Goal: Task Accomplishment & Management: Complete application form

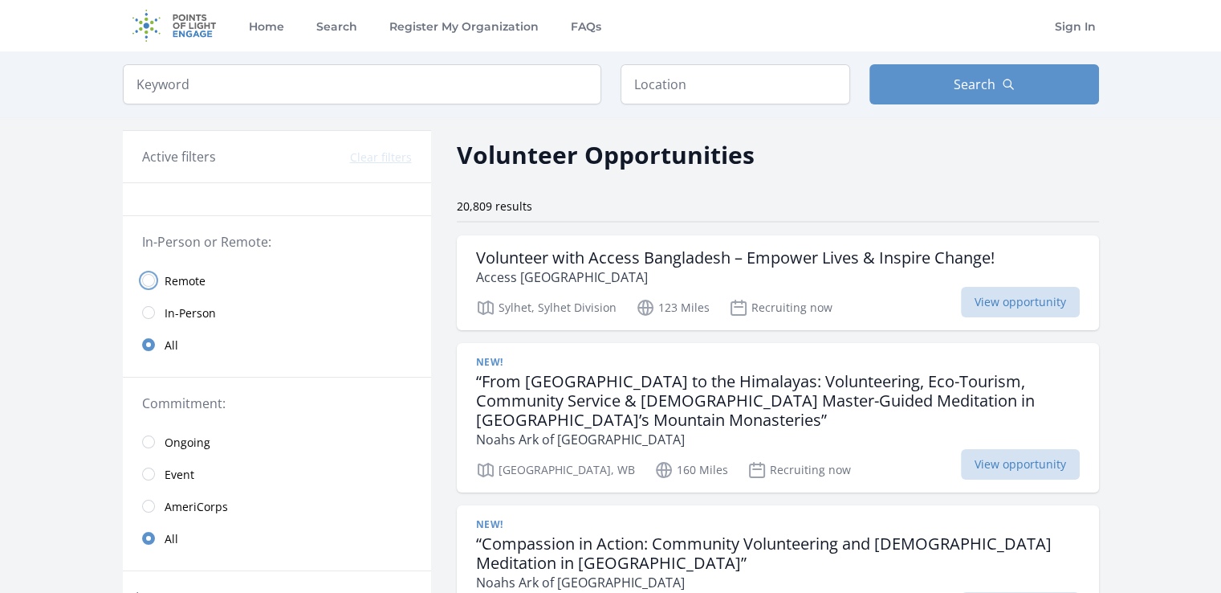
click at [153, 277] on input "radio" at bounding box center [148, 280] width 13 height 13
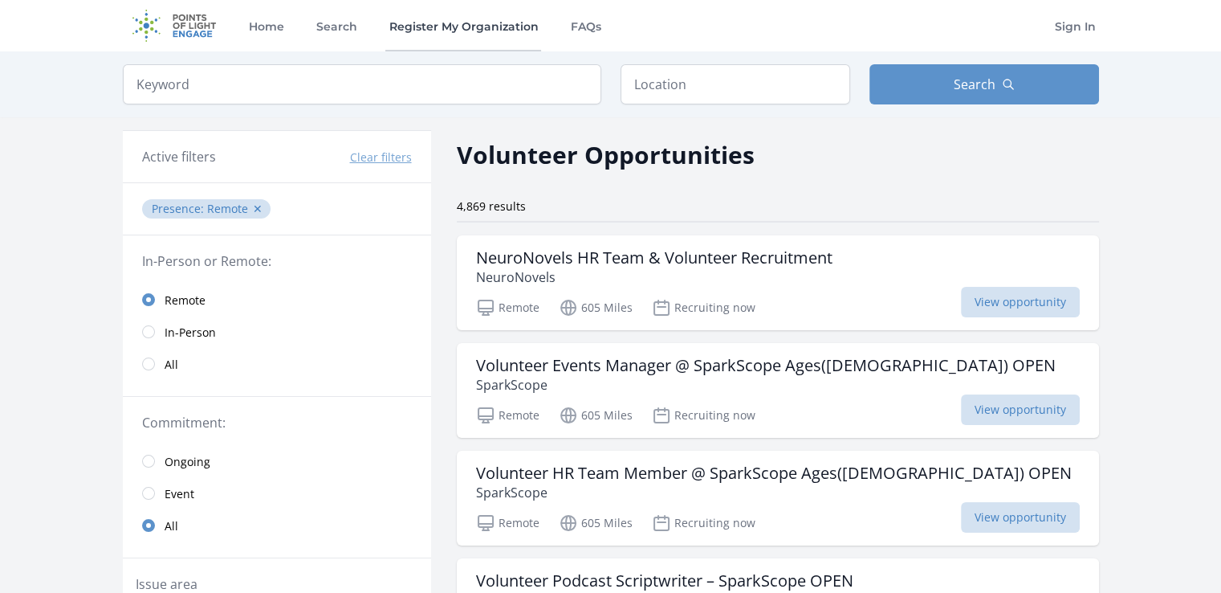
click at [448, 46] on link "Register My Organization" at bounding box center [463, 25] width 156 height 51
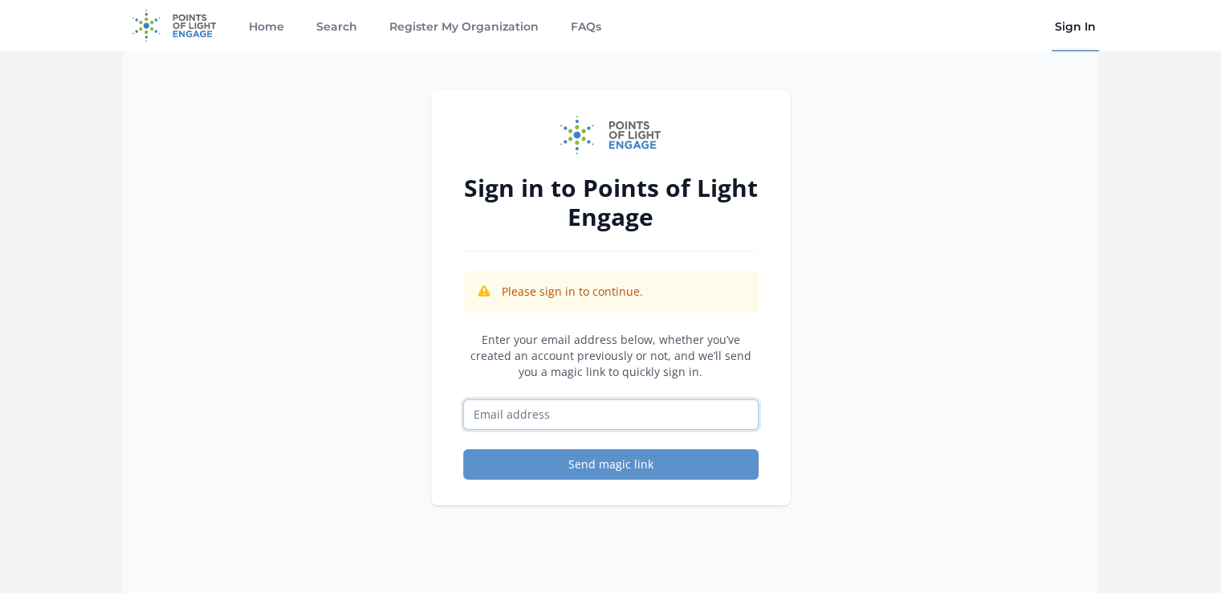
click at [641, 418] on input "Email address" at bounding box center [610, 414] width 295 height 31
type input "[EMAIL_ADDRESS][DOMAIN_NAME]"
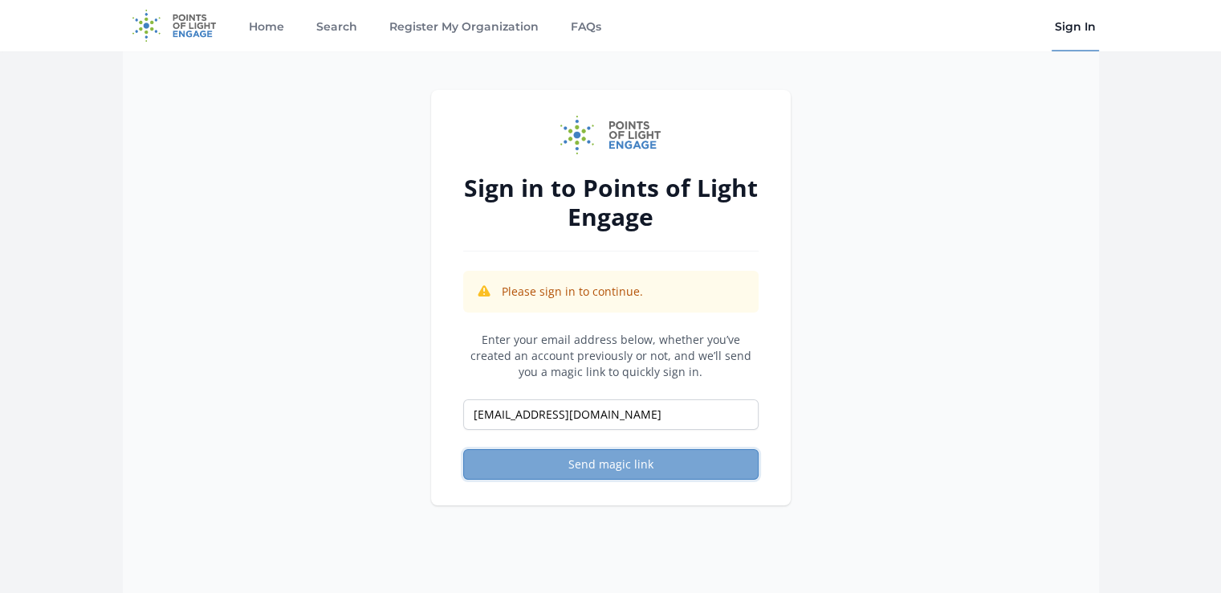
click at [645, 473] on button "Send magic link" at bounding box center [610, 464] width 295 height 31
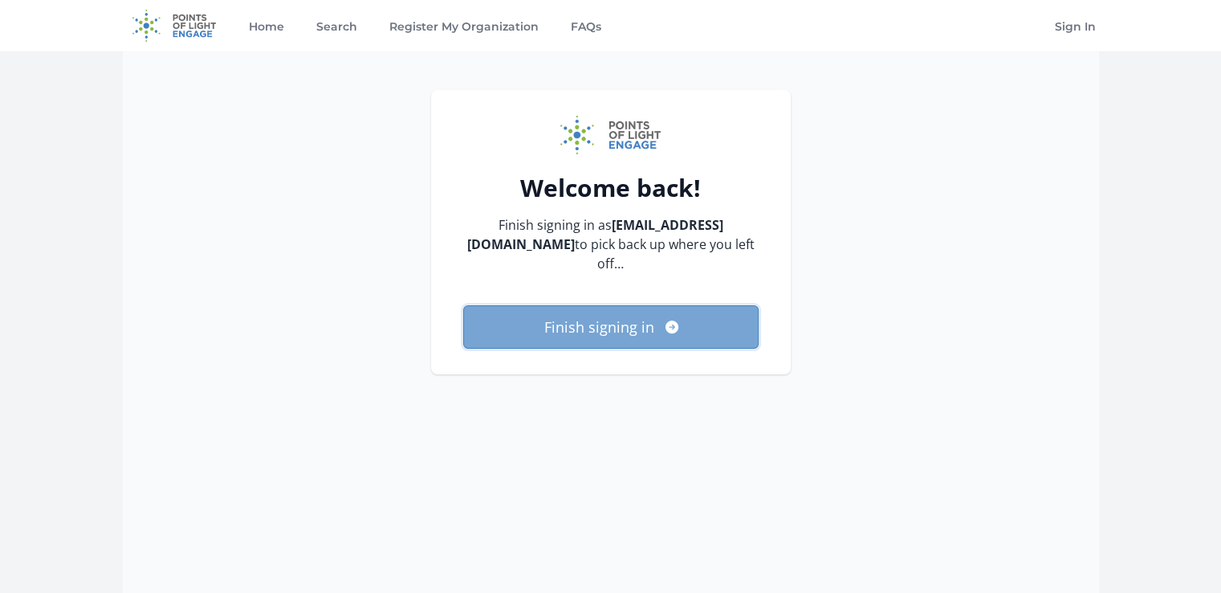
click at [640, 323] on button "Finish signing in" at bounding box center [610, 326] width 295 height 43
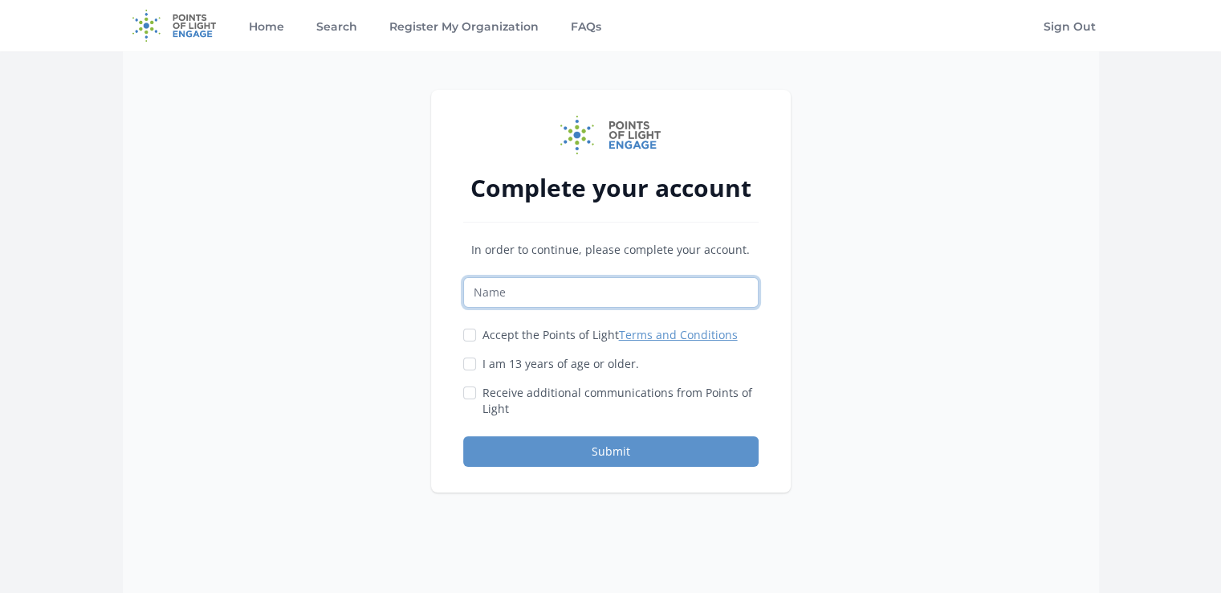
click at [584, 296] on input "Name" at bounding box center [610, 292] width 295 height 31
type input "tahsin"
click at [470, 368] on input "I am 13 years of age or older." at bounding box center [469, 363] width 13 height 13
checkbox input "true"
click at [470, 335] on input "Accept the Points of Light Terms and Conditions" at bounding box center [469, 334] width 13 height 13
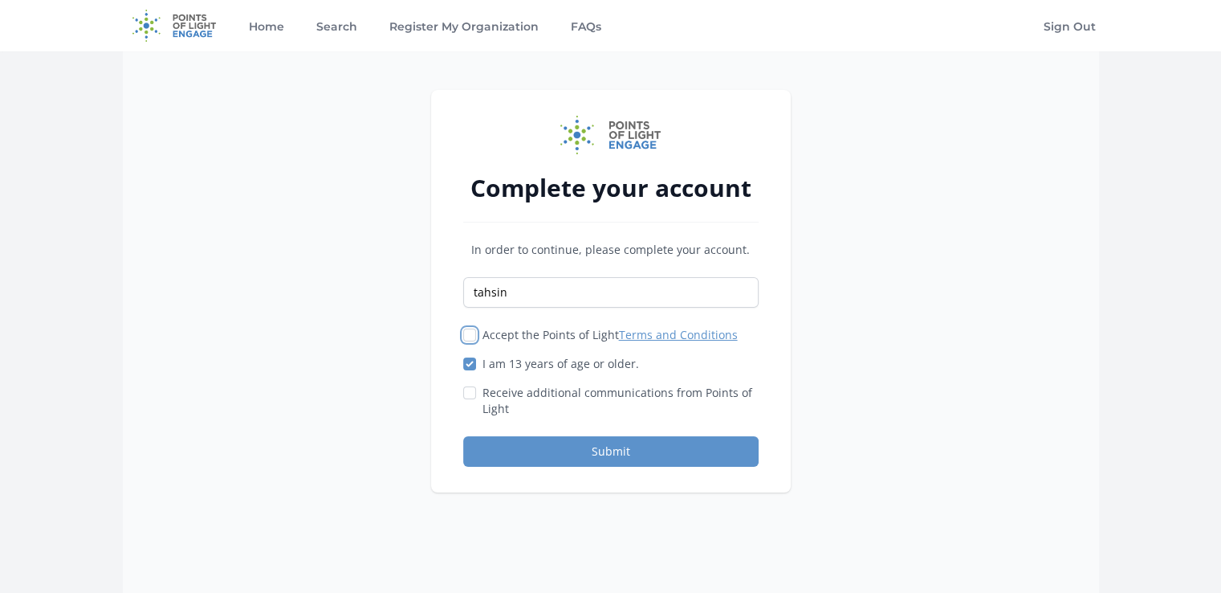
checkbox input "true"
click at [470, 391] on input "Receive additional communications from Points of Light" at bounding box center [469, 392] width 13 height 13
checkbox input "true"
click at [542, 441] on button "Submit" at bounding box center [610, 451] width 295 height 31
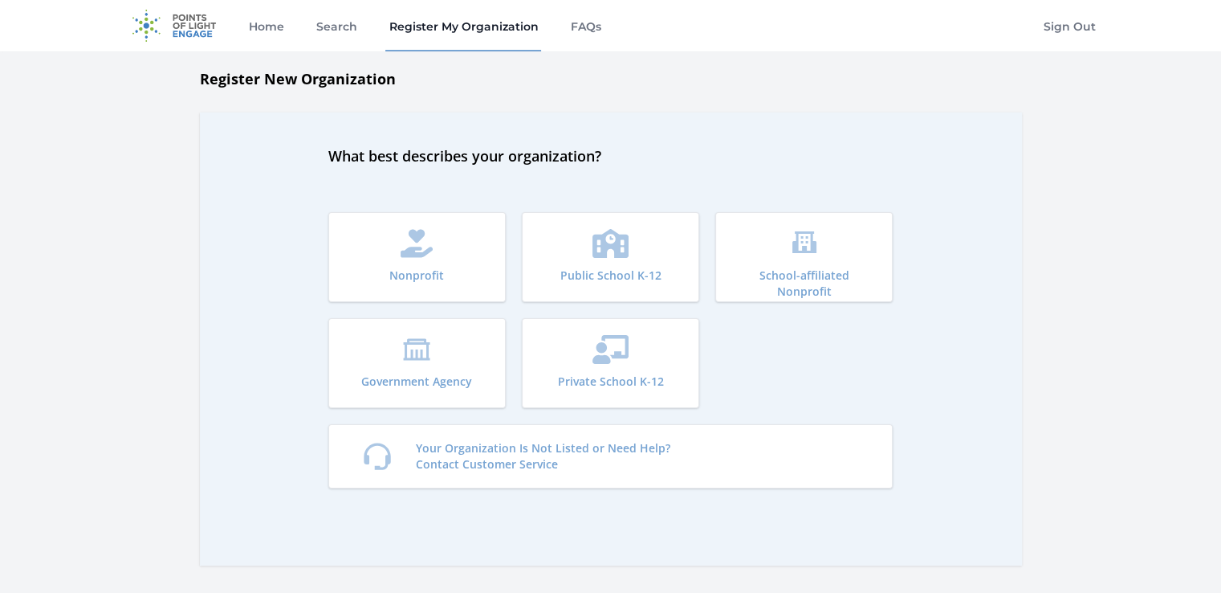
click at [189, 24] on img at bounding box center [175, 25] width 104 height 51
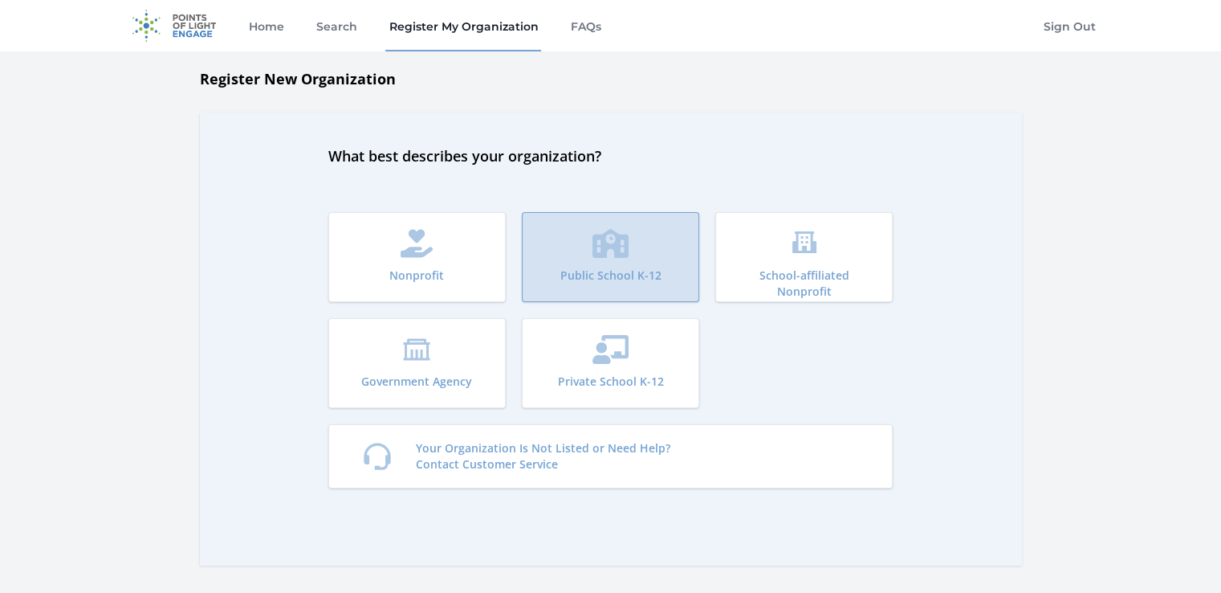
click at [628, 236] on icon "submit" at bounding box center [611, 243] width 36 height 29
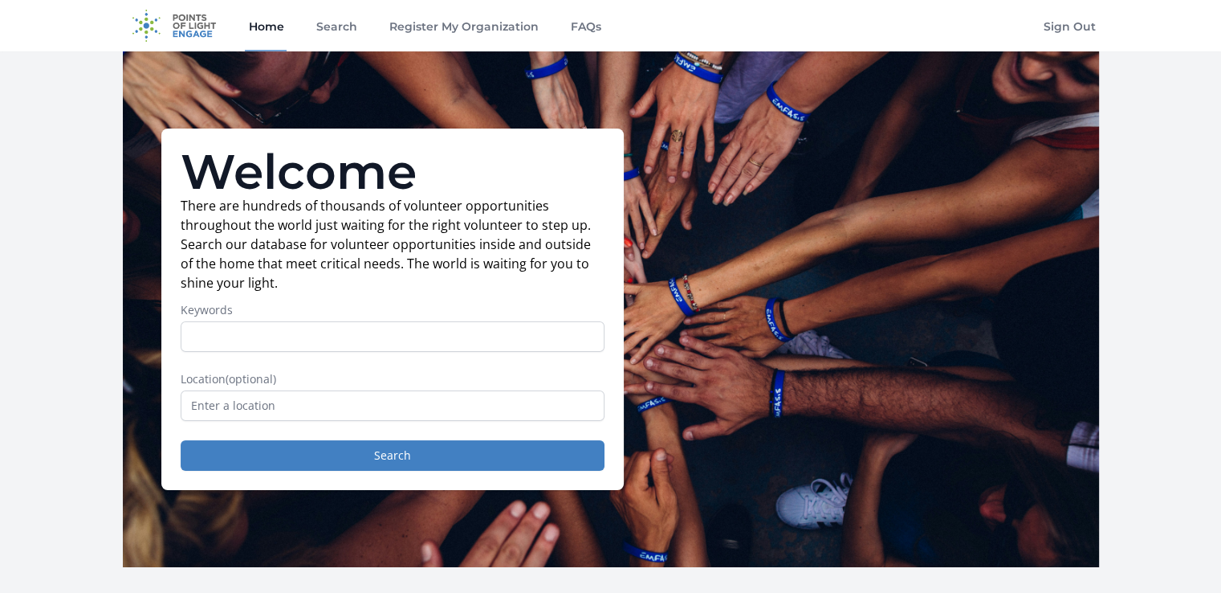
click at [195, 33] on img at bounding box center [175, 25] width 104 height 51
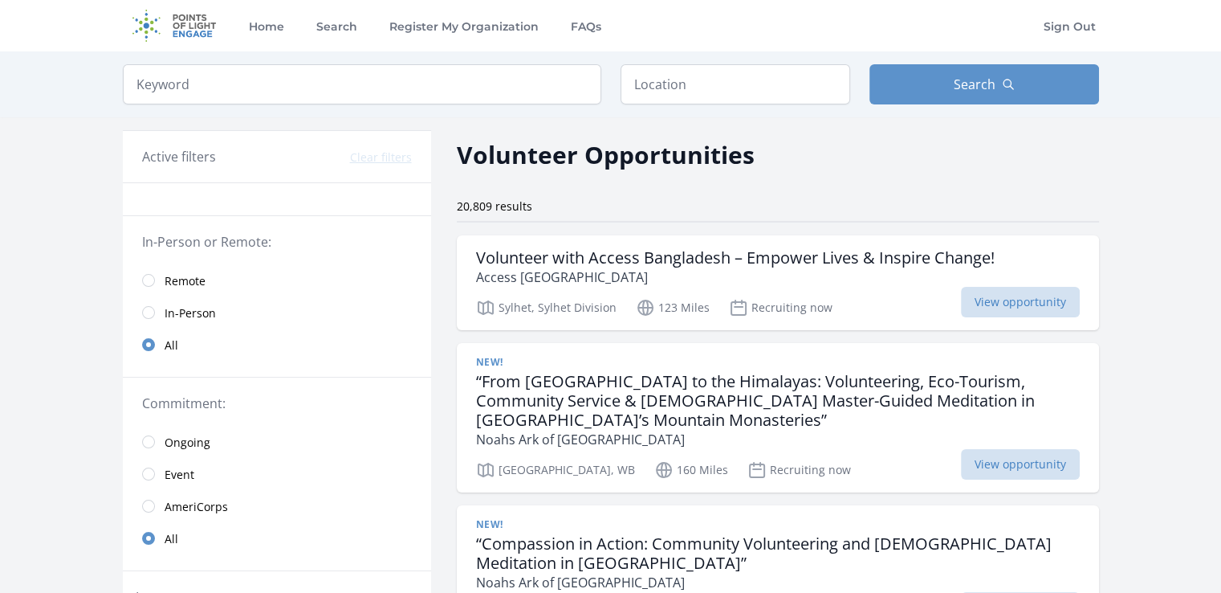
click at [155, 277] on link "Remote" at bounding box center [277, 280] width 308 height 32
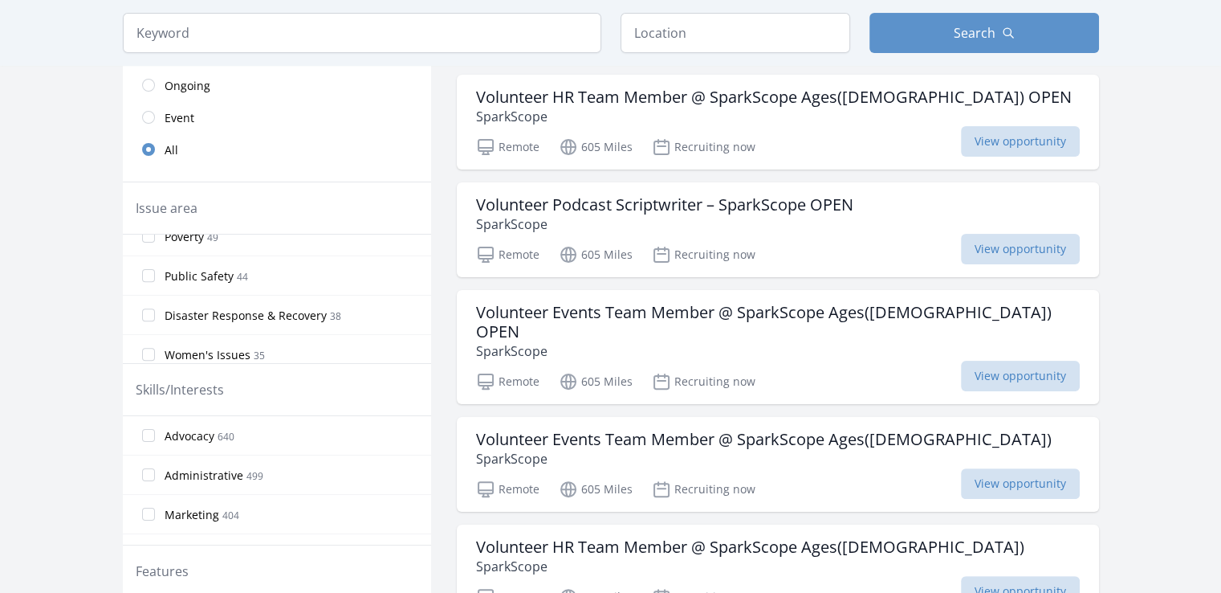
scroll to position [398, 0]
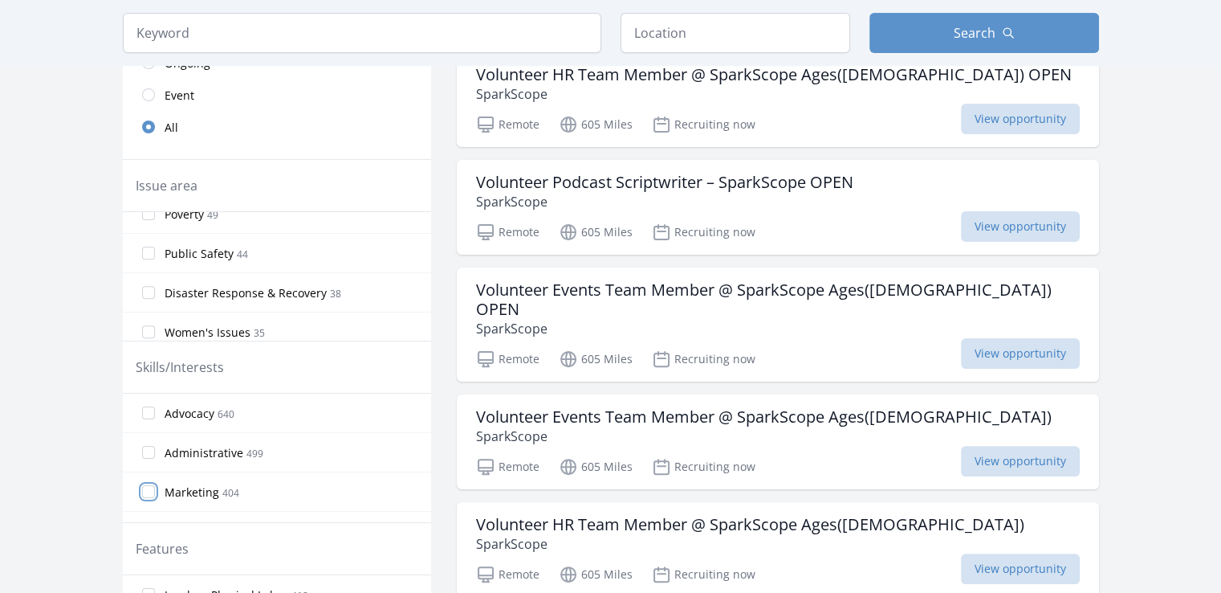
click at [145, 488] on input "Marketing 404" at bounding box center [148, 491] width 13 height 13
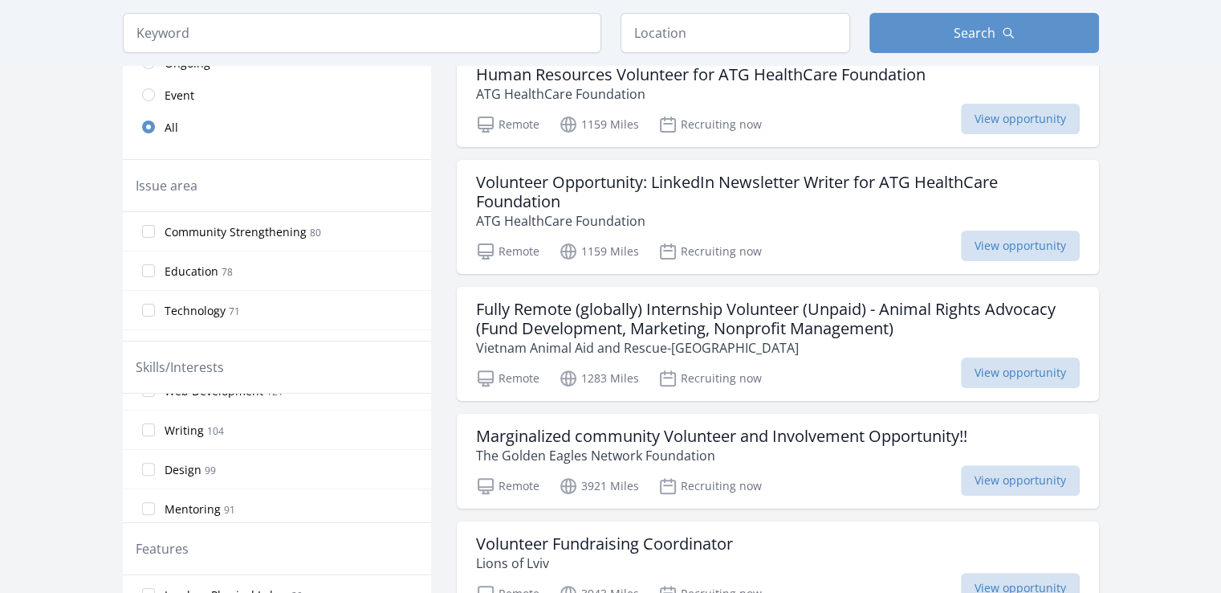
scroll to position [715, 0]
click at [148, 438] on input "Writing 104" at bounding box center [148, 444] width 13 height 13
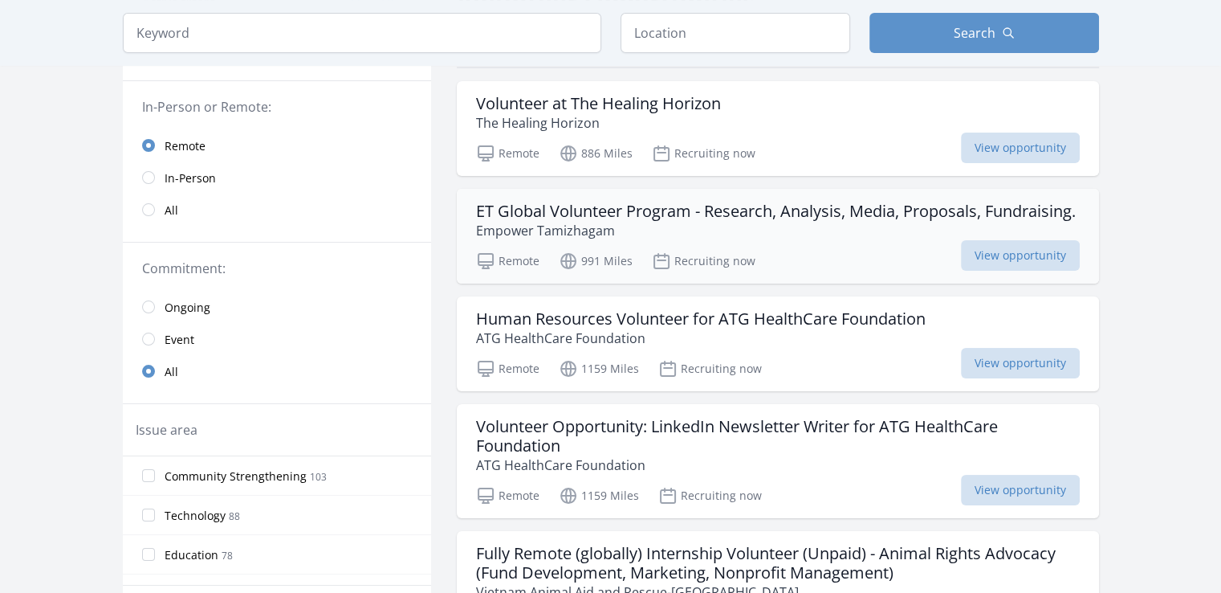
scroll to position [154, 0]
click at [695, 217] on h3 "ET Global Volunteer Program - Research, Analysis, Media, Proposals, Fundraising." at bounding box center [776, 211] width 600 height 19
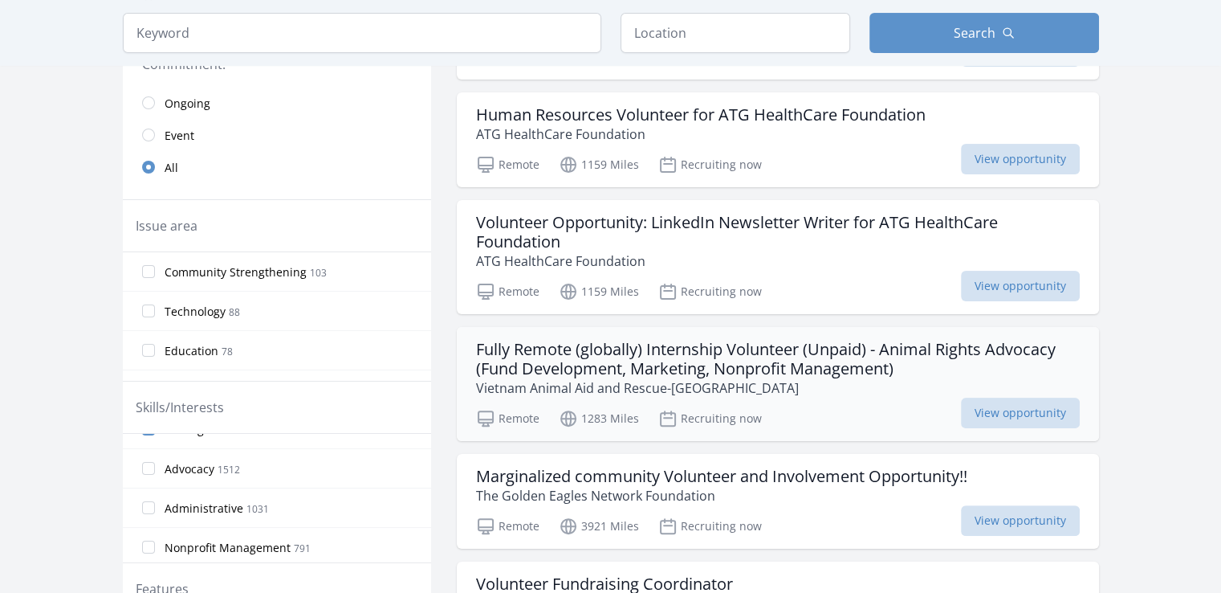
scroll to position [356, 0]
click at [687, 380] on h3 "Fully Remote (globally) Internship Volunteer (Unpaid) - Animal Rights Advocacy …" at bounding box center [778, 360] width 604 height 39
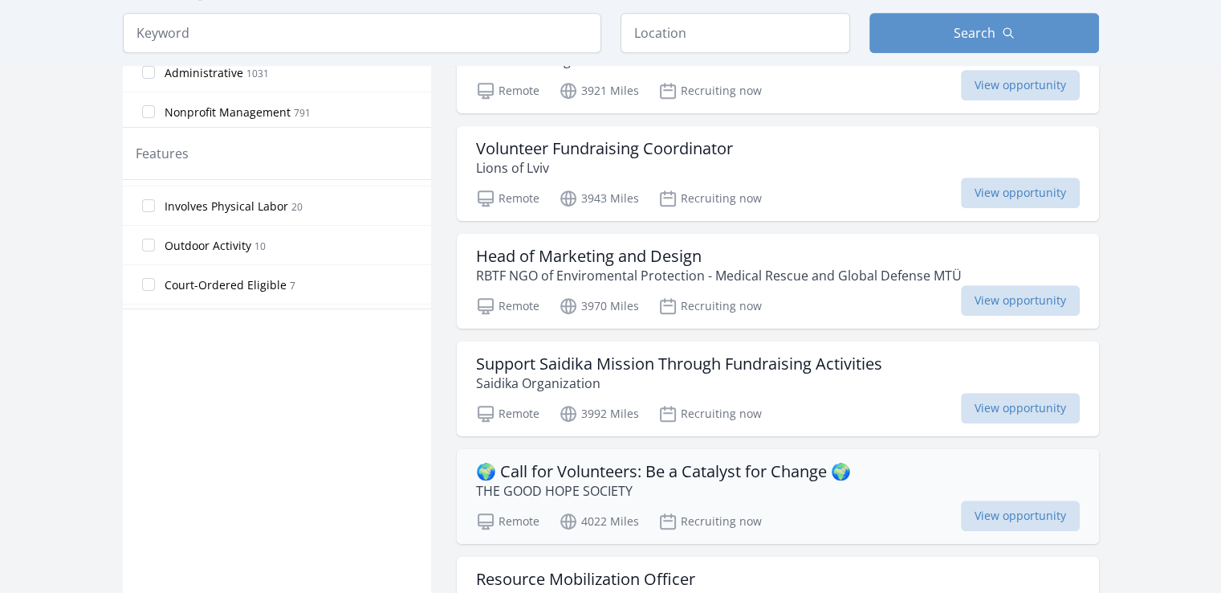
scroll to position [787, 0]
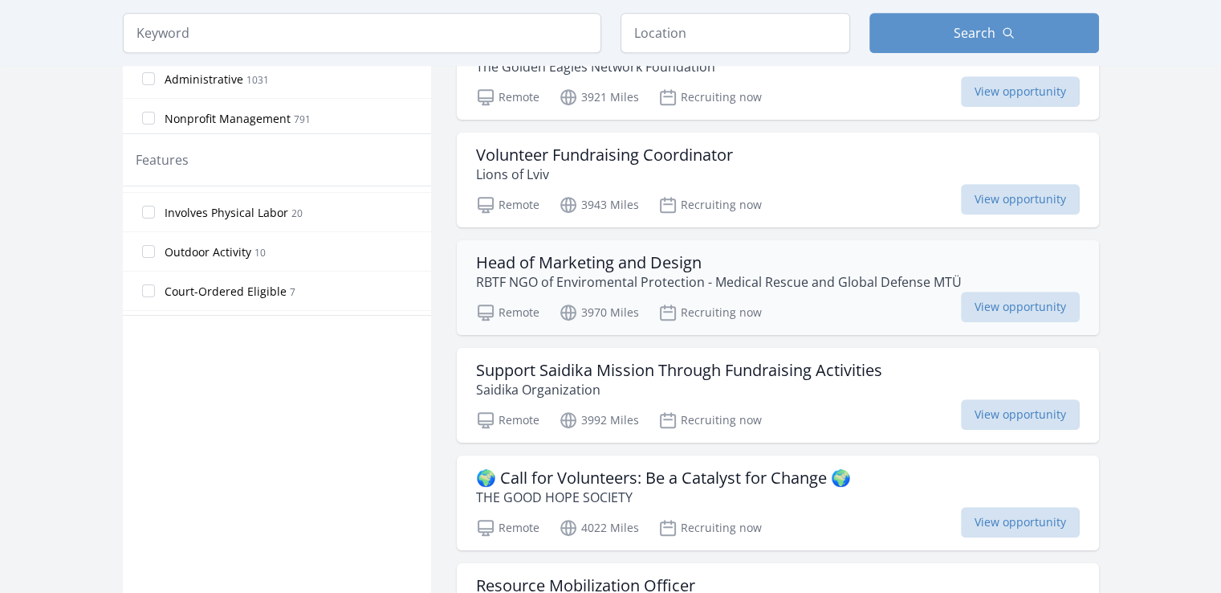
click at [627, 272] on h3 "Head of Marketing and Design" at bounding box center [719, 262] width 486 height 19
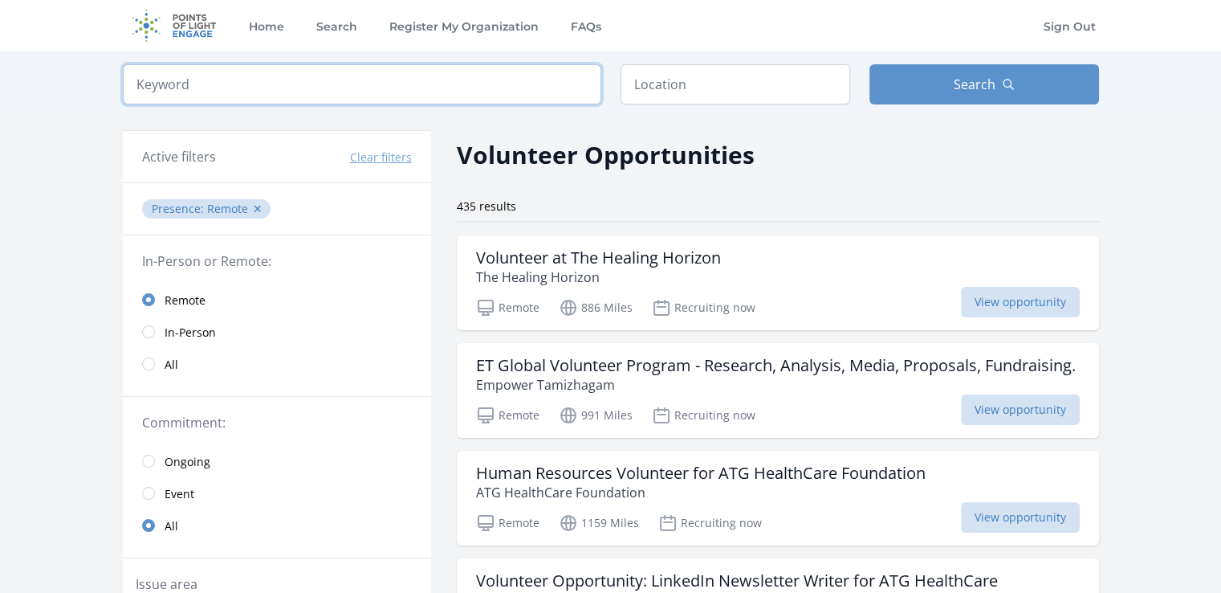
click at [248, 79] on input "search" at bounding box center [362, 84] width 478 height 40
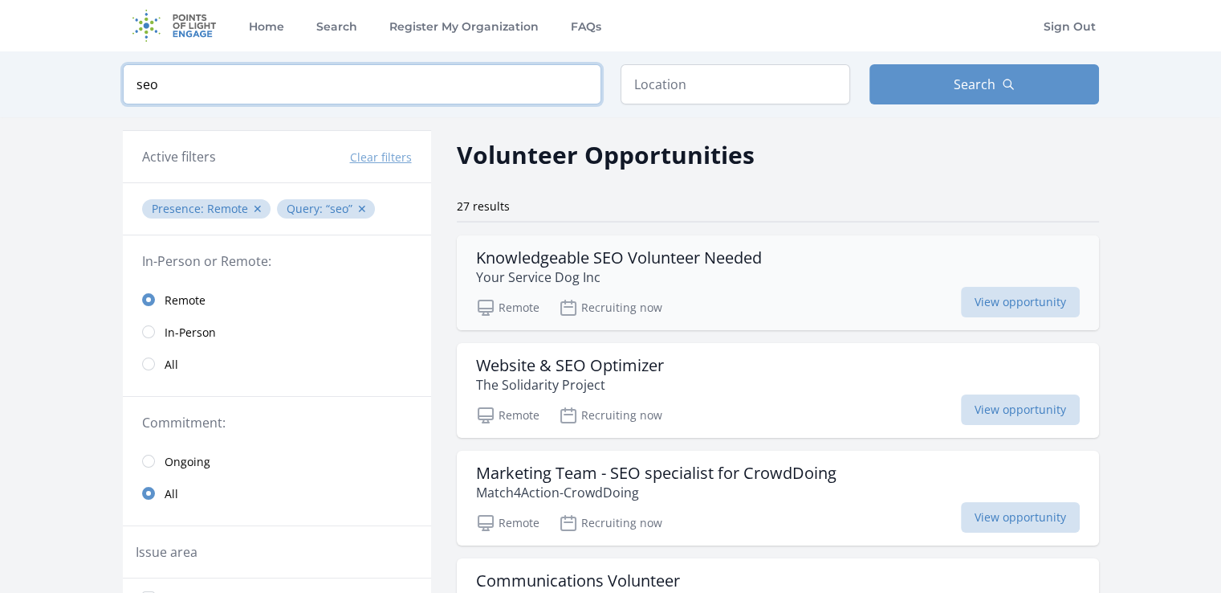
type input "seo"
click at [588, 263] on h3 "Knowledgeable SEO Volunteer Needed" at bounding box center [619, 257] width 286 height 19
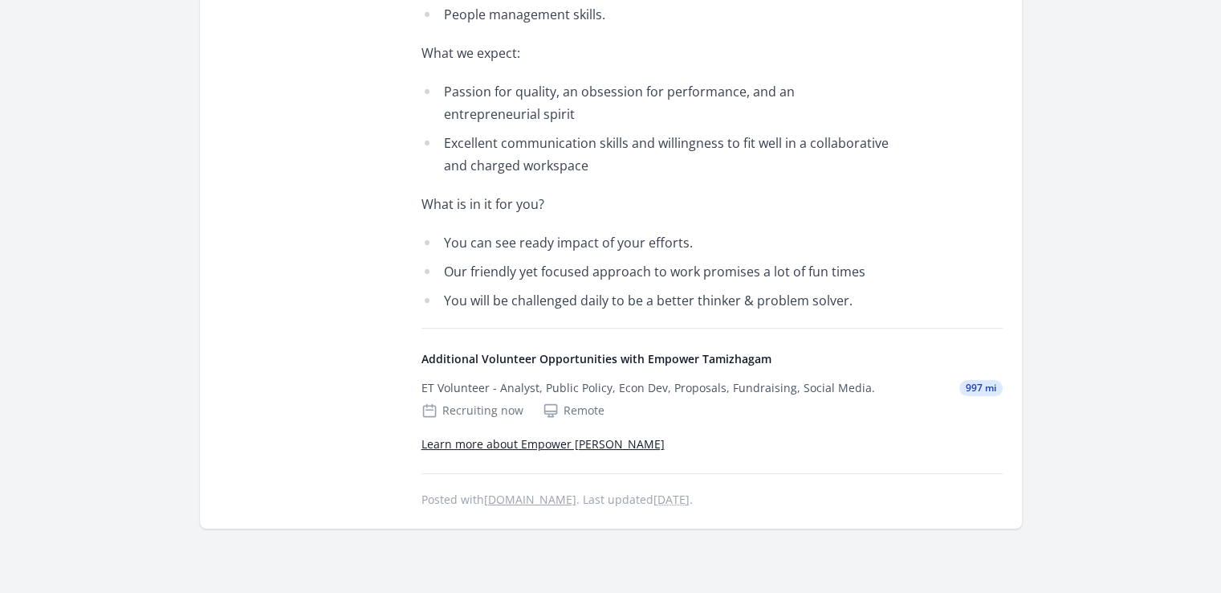
scroll to position [776, 0]
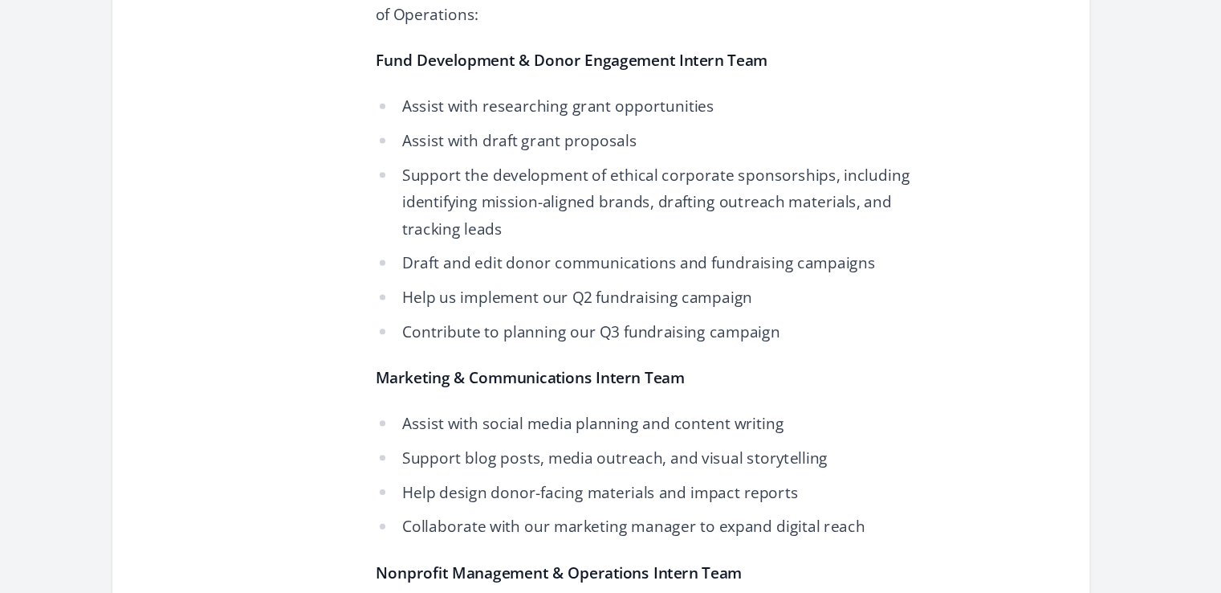
scroll to position [934, 0]
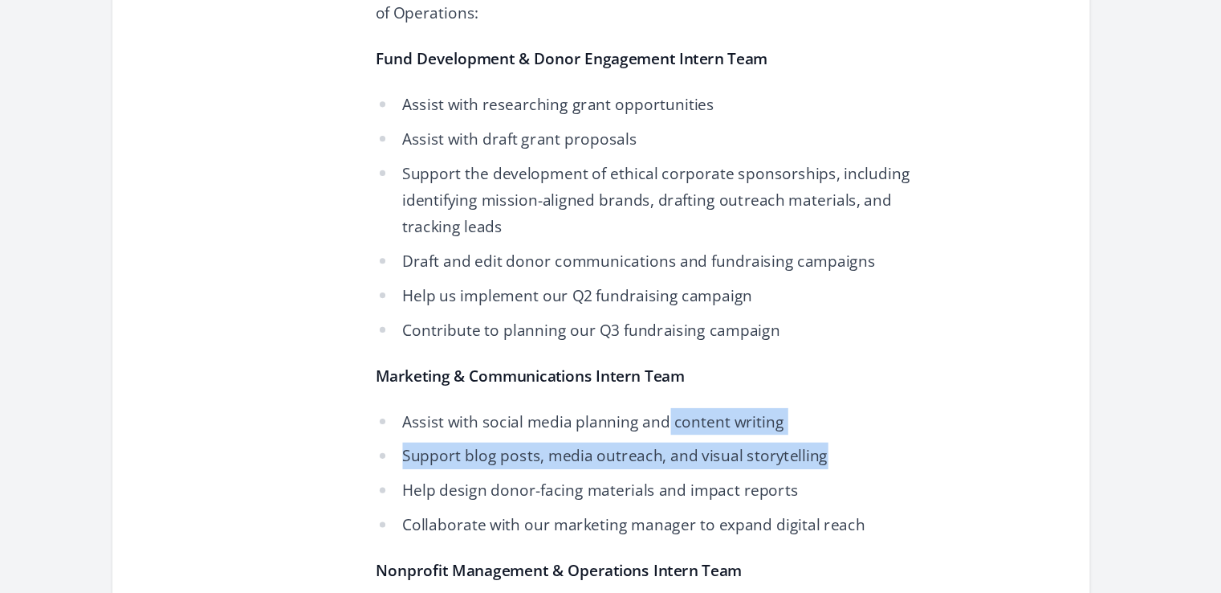
drag, startPoint x: 664, startPoint y: 427, endPoint x: 823, endPoint y: 451, distance: 160.8
click at [823, 451] on ul "Assist with social media planning and content writing Support blog posts, media…" at bounding box center [656, 491] width 470 height 109
click at [790, 437] on li "Assist with social media planning and content writing" at bounding box center [656, 448] width 470 height 22
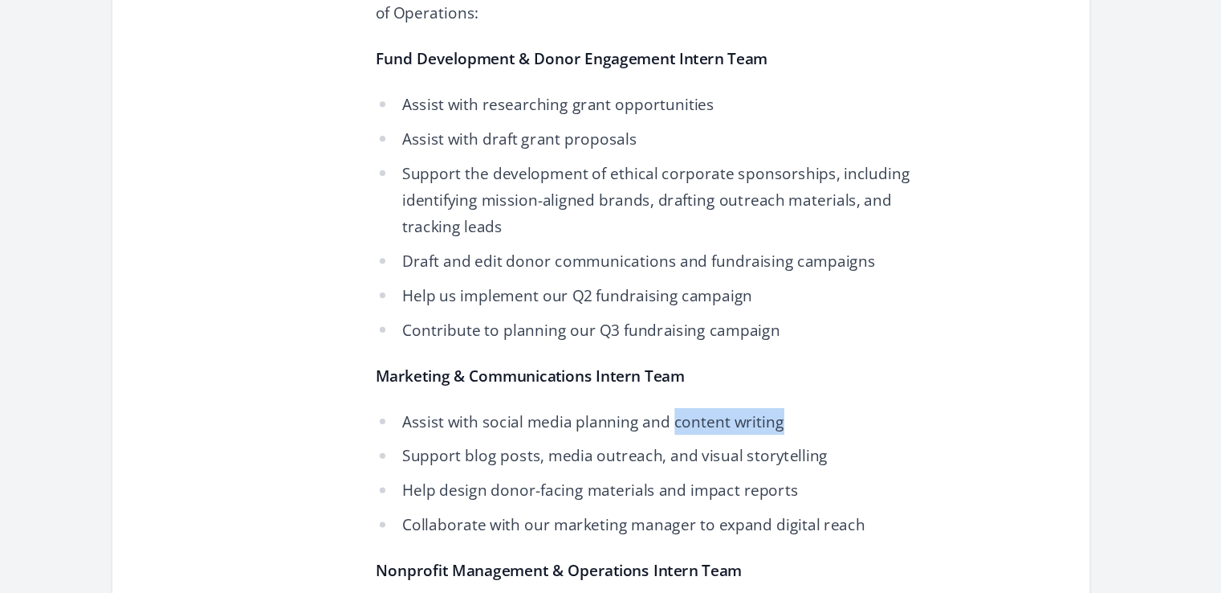
drag, startPoint x: 670, startPoint y: 428, endPoint x: 768, endPoint y: 410, distance: 99.5
click at [444, 466] on li "Support blog posts, media outreach, and visual storytelling" at bounding box center [656, 477] width 470 height 22
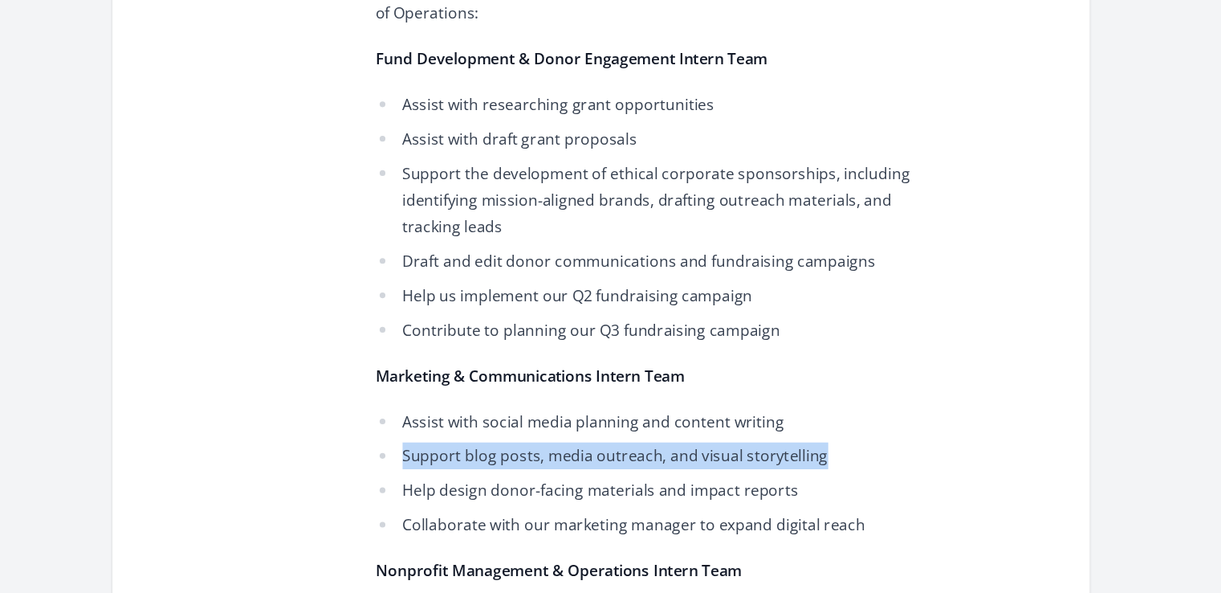
drag, startPoint x: 446, startPoint y: 455, endPoint x: 809, endPoint y: 463, distance: 363.8
click at [809, 466] on li "Support blog posts, media outreach, and visual storytelling" at bounding box center [656, 477] width 470 height 22
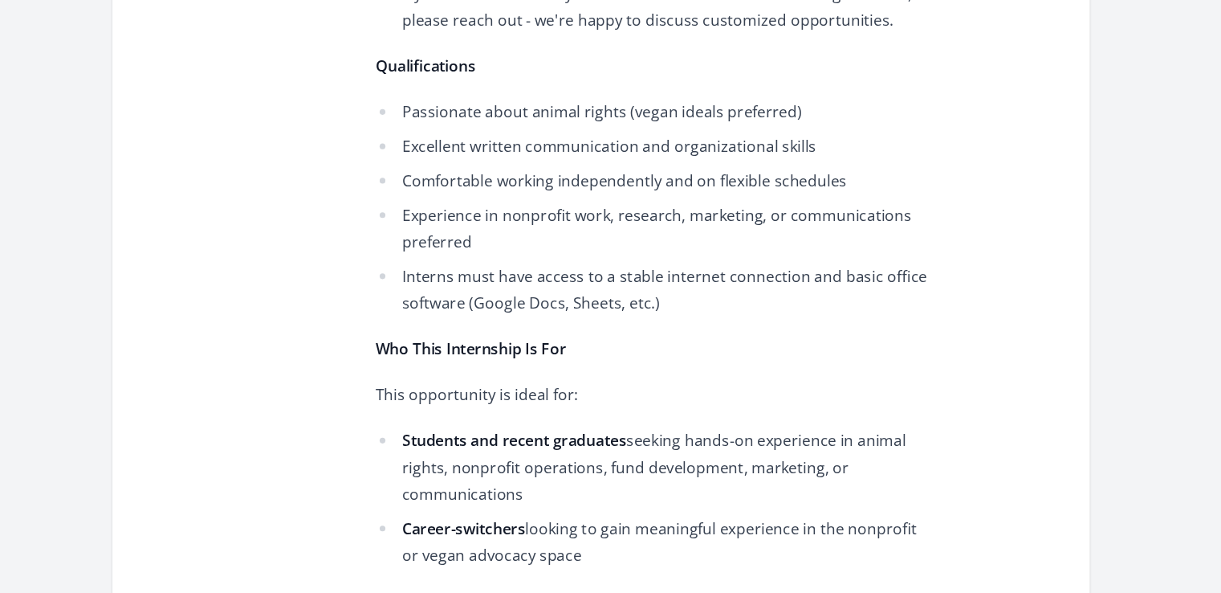
scroll to position [1643, 0]
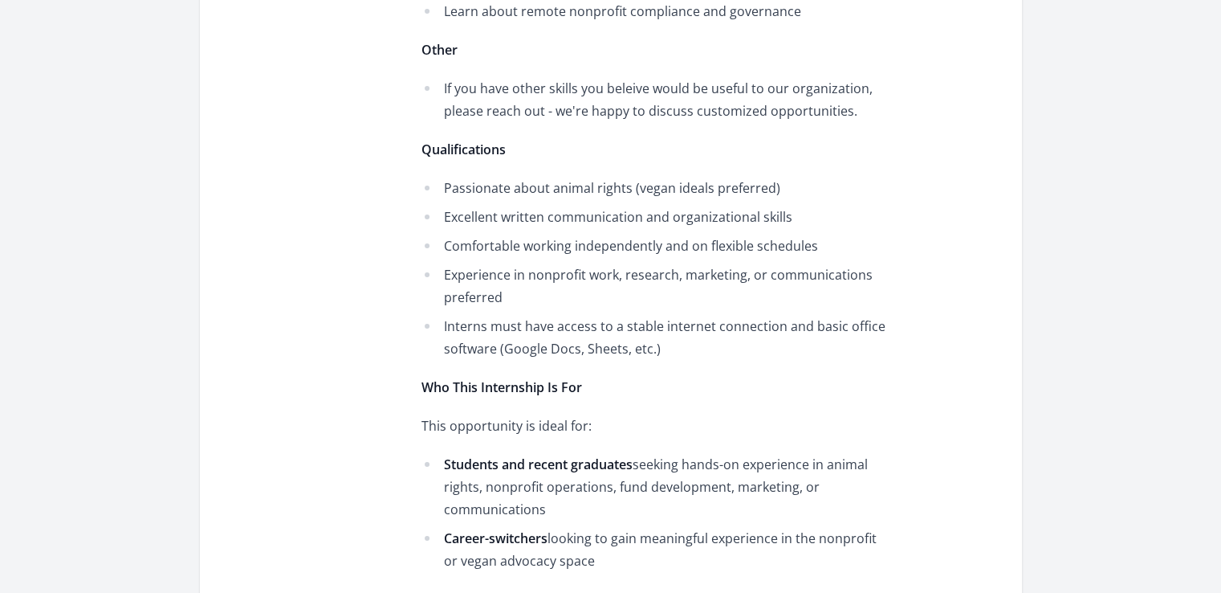
drag, startPoint x: 775, startPoint y: 469, endPoint x: 623, endPoint y: 508, distance: 156.8
click at [623, 527] on li "Career-switchers looking to gain meaningful experience in the nonprofit or vega…" at bounding box center [656, 549] width 470 height 45
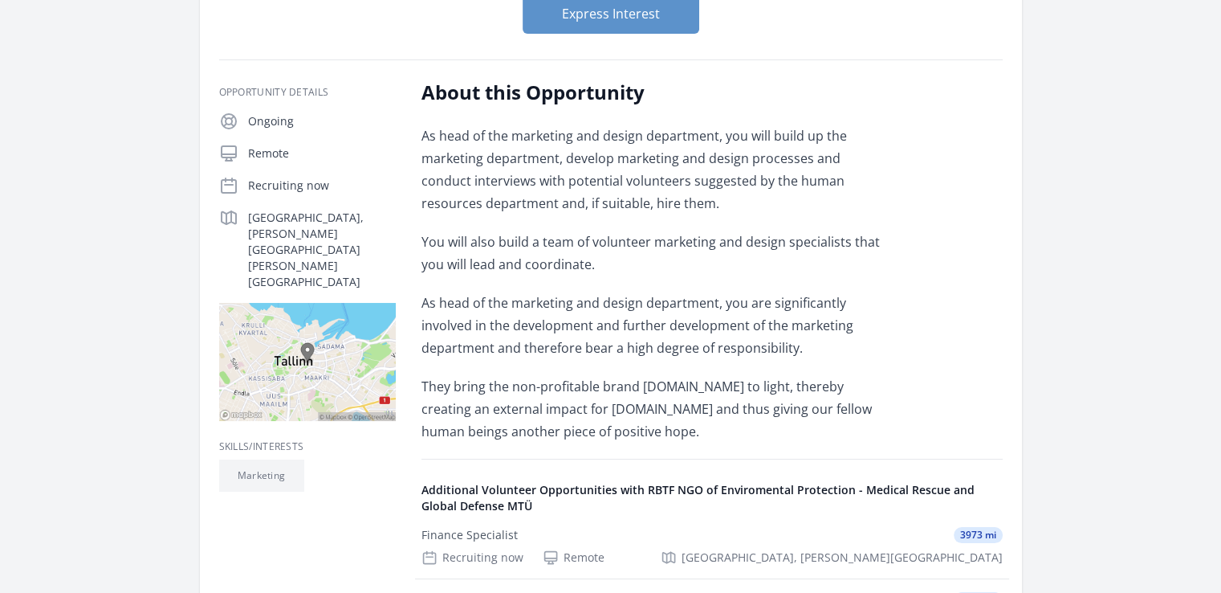
scroll to position [170, 0]
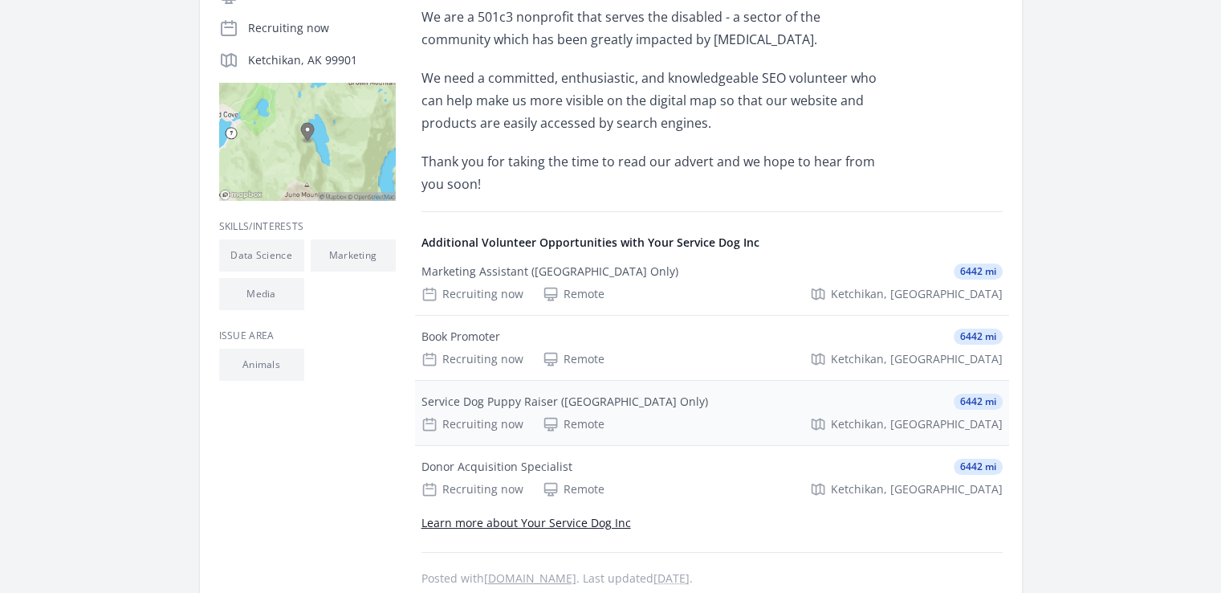
scroll to position [372, 0]
click at [489, 340] on div "Book Promoter" at bounding box center [460, 337] width 79 height 16
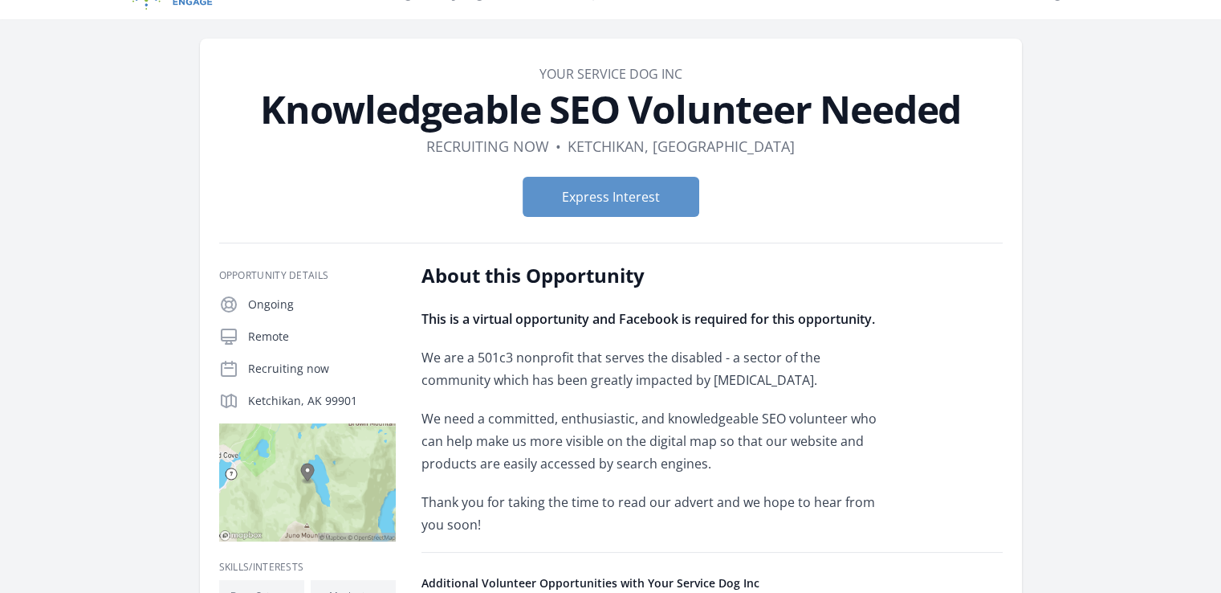
scroll to position [0, 0]
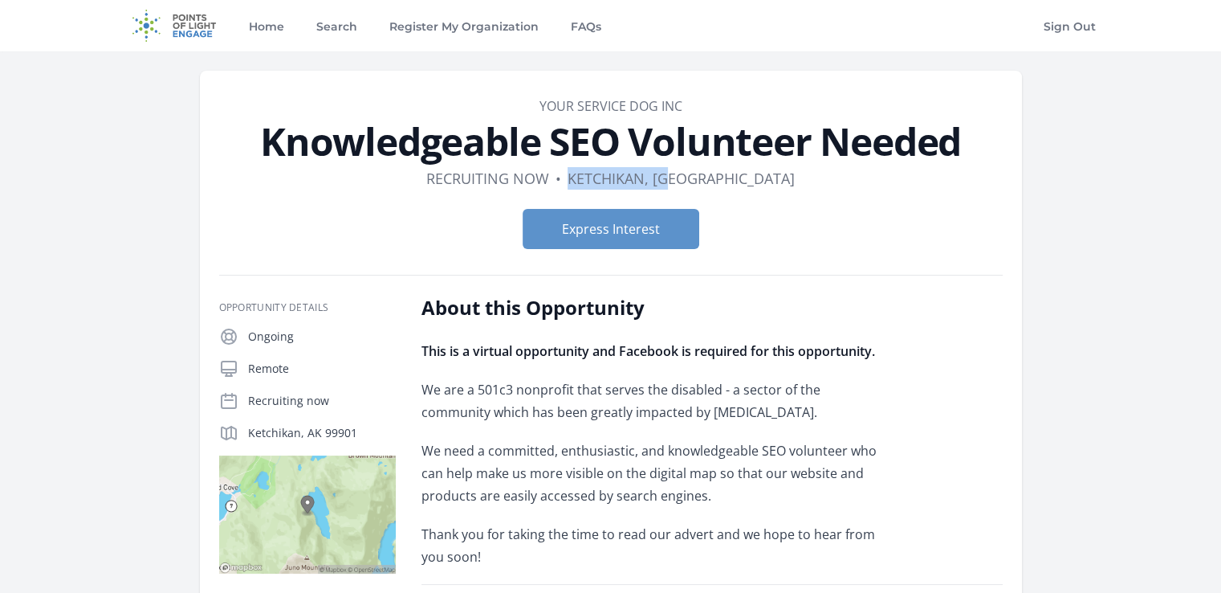
drag, startPoint x: 630, startPoint y: 175, endPoint x: 761, endPoint y: 184, distance: 131.2
click at [761, 184] on dl "Duration Recruiting now • Location [GEOGRAPHIC_DATA], [GEOGRAPHIC_DATA]" at bounding box center [611, 178] width 784 height 22
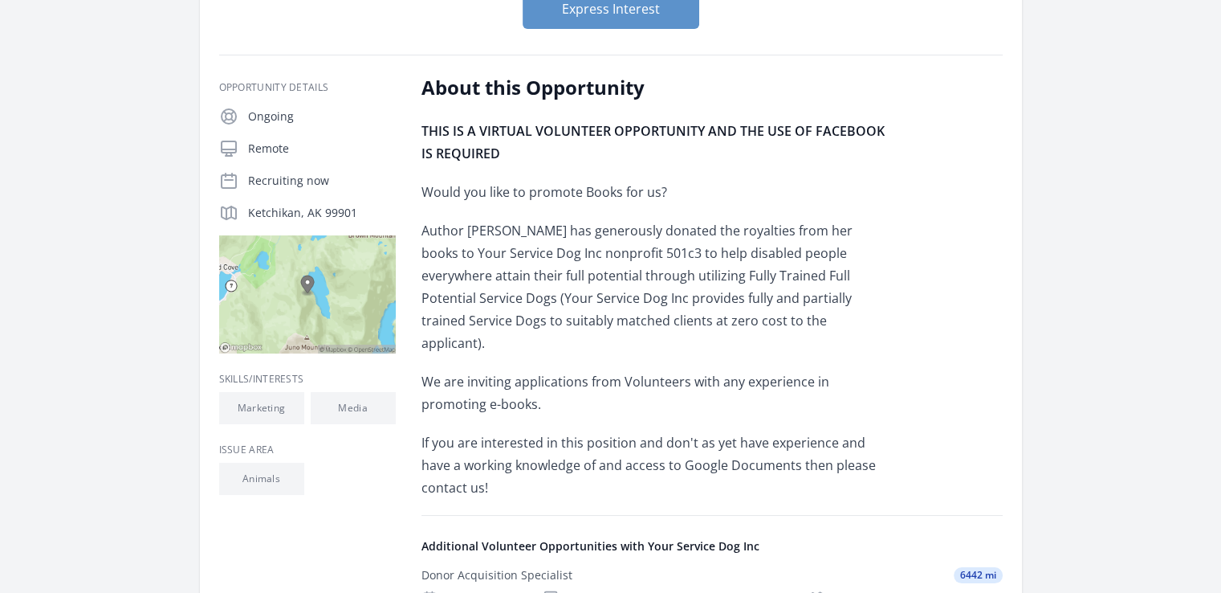
scroll to position [276, 0]
